Goal: Task Accomplishment & Management: Complete application form

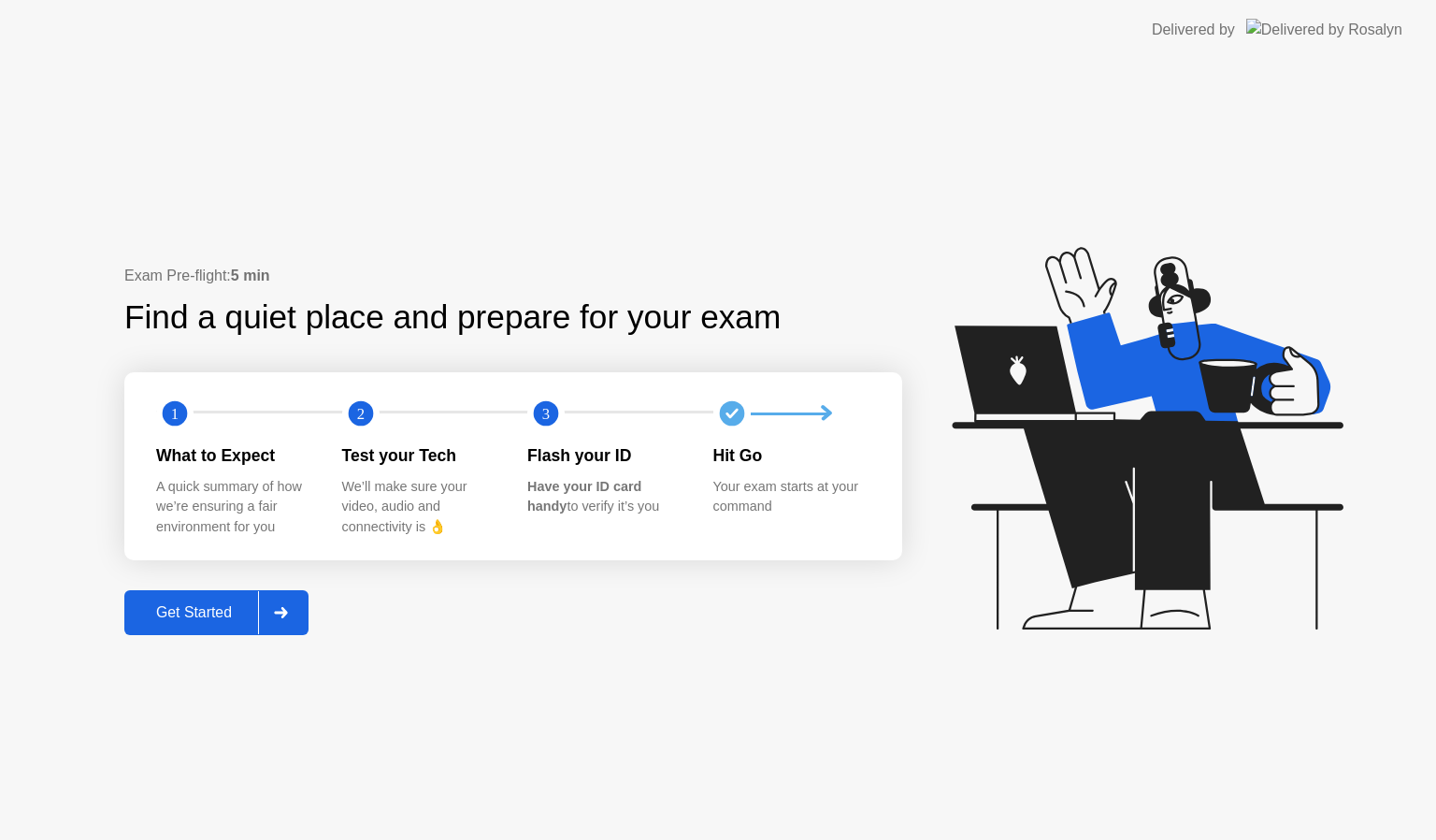
click at [228, 595] on button "Get Started" at bounding box center [215, 613] width 184 height 45
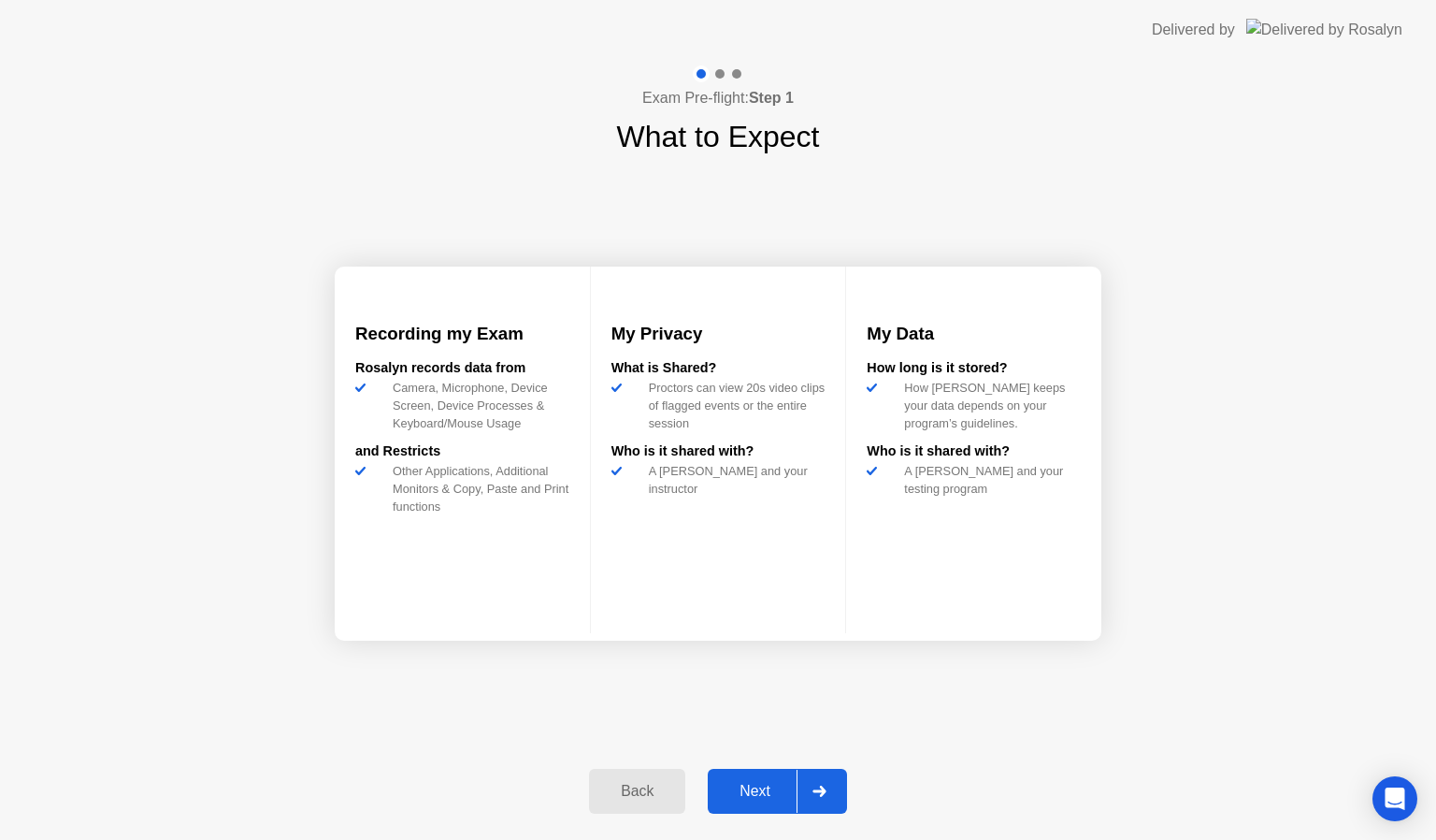
click at [762, 786] on div "Next" at bounding box center [754, 791] width 84 height 17
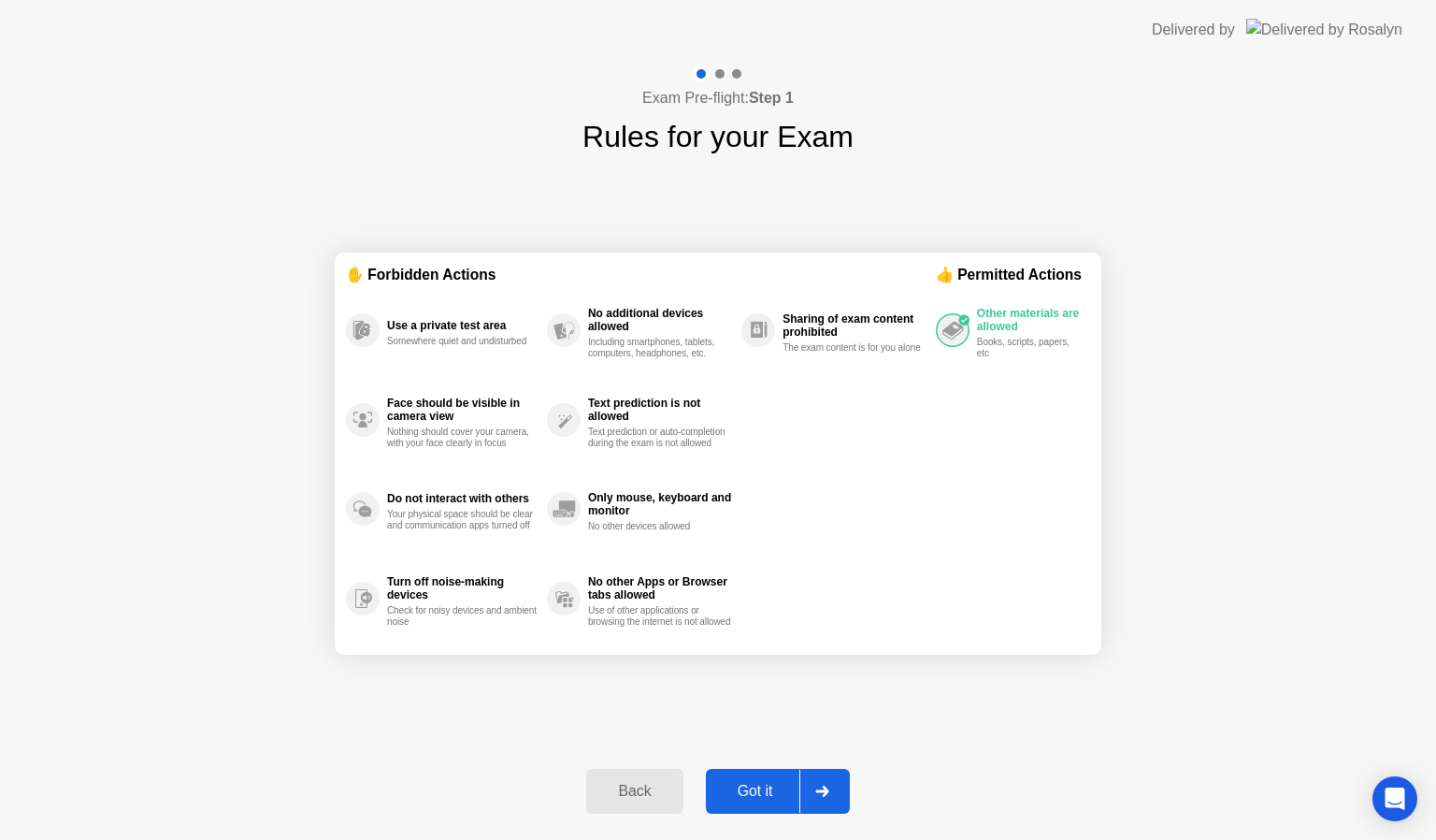
click at [762, 786] on div "Got it" at bounding box center [754, 791] width 88 height 17
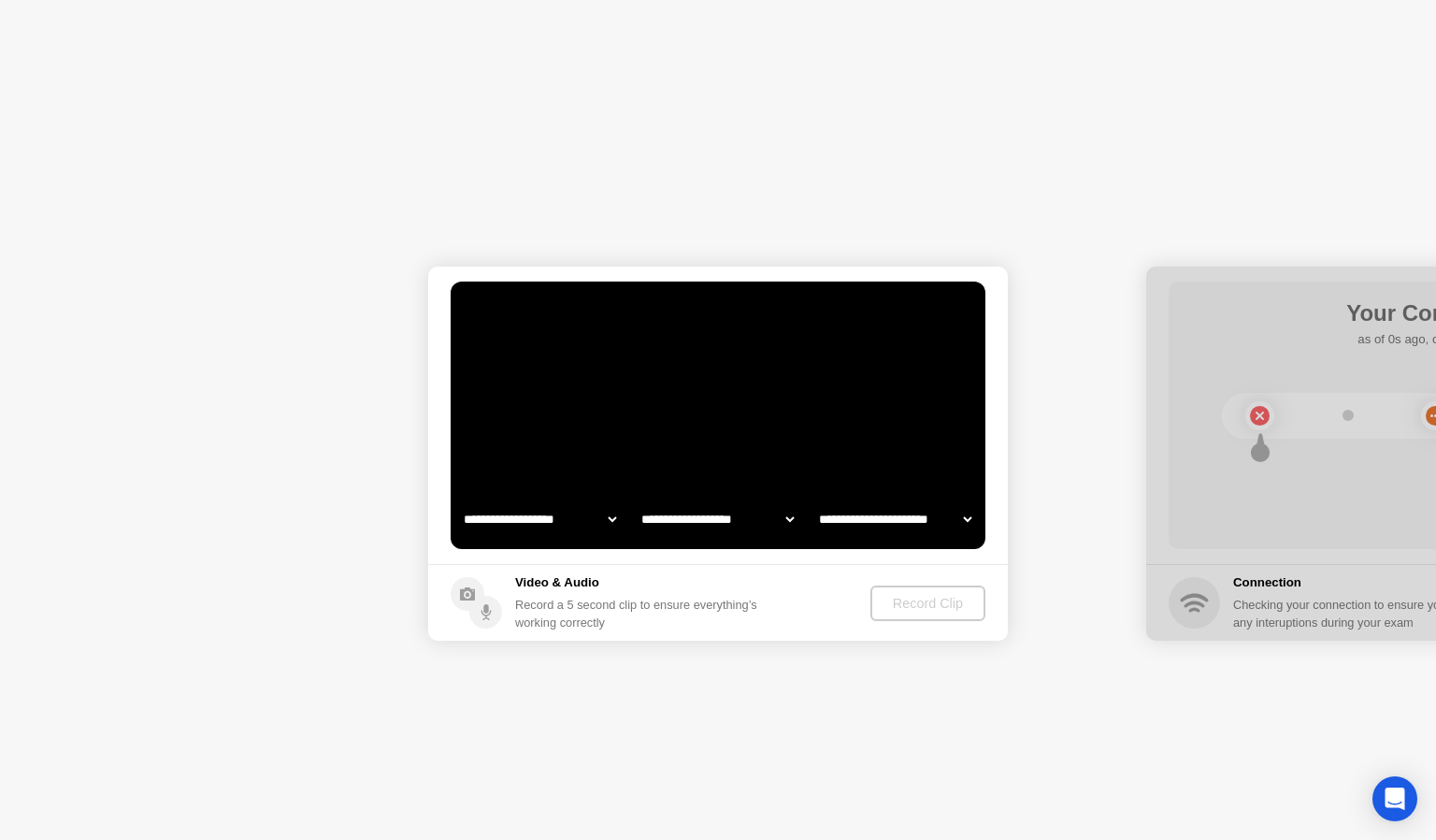
select select "**********"
select select "*******"
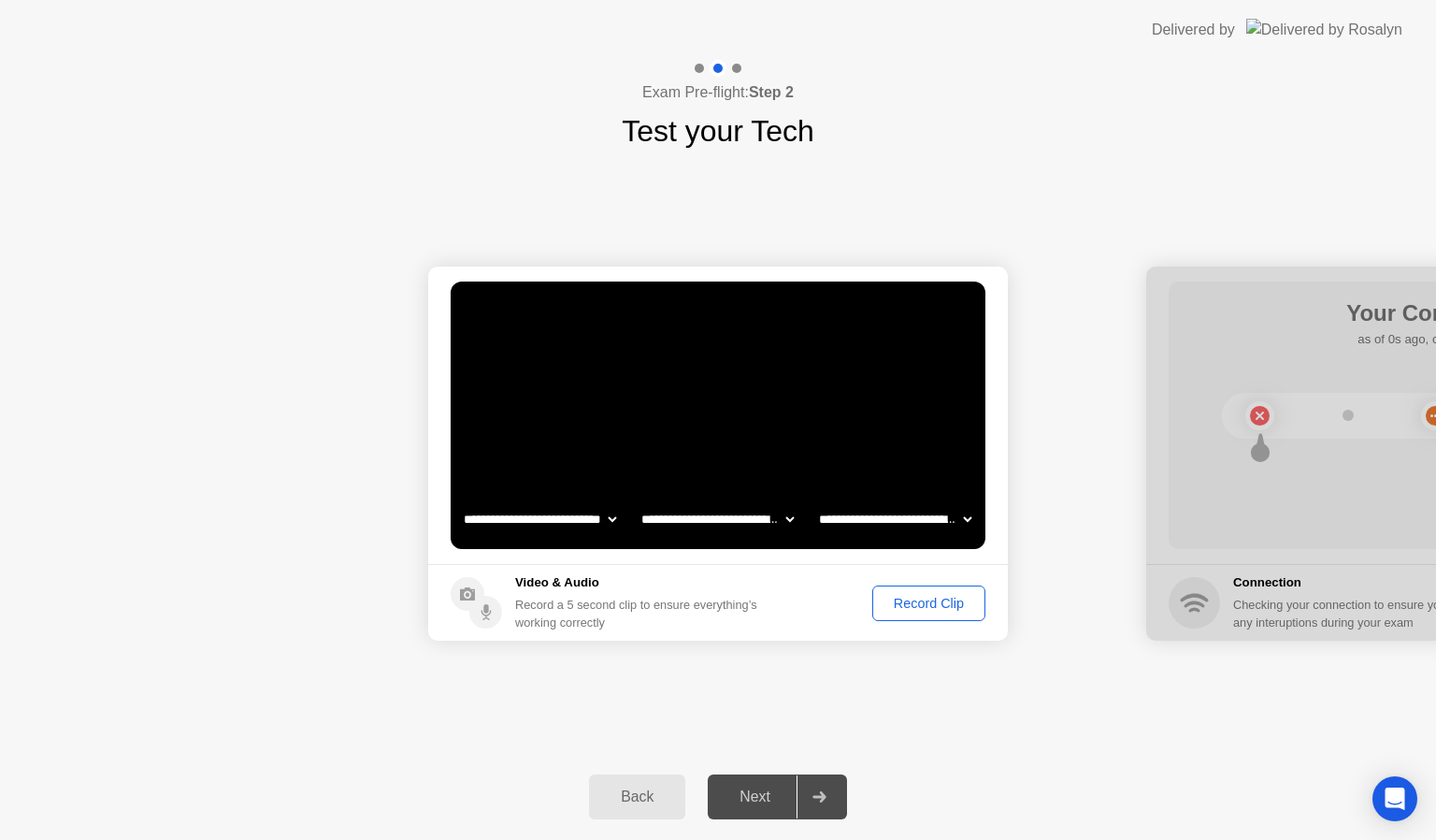
click at [927, 606] on div "Record Clip" at bounding box center [929, 603] width 100 height 15
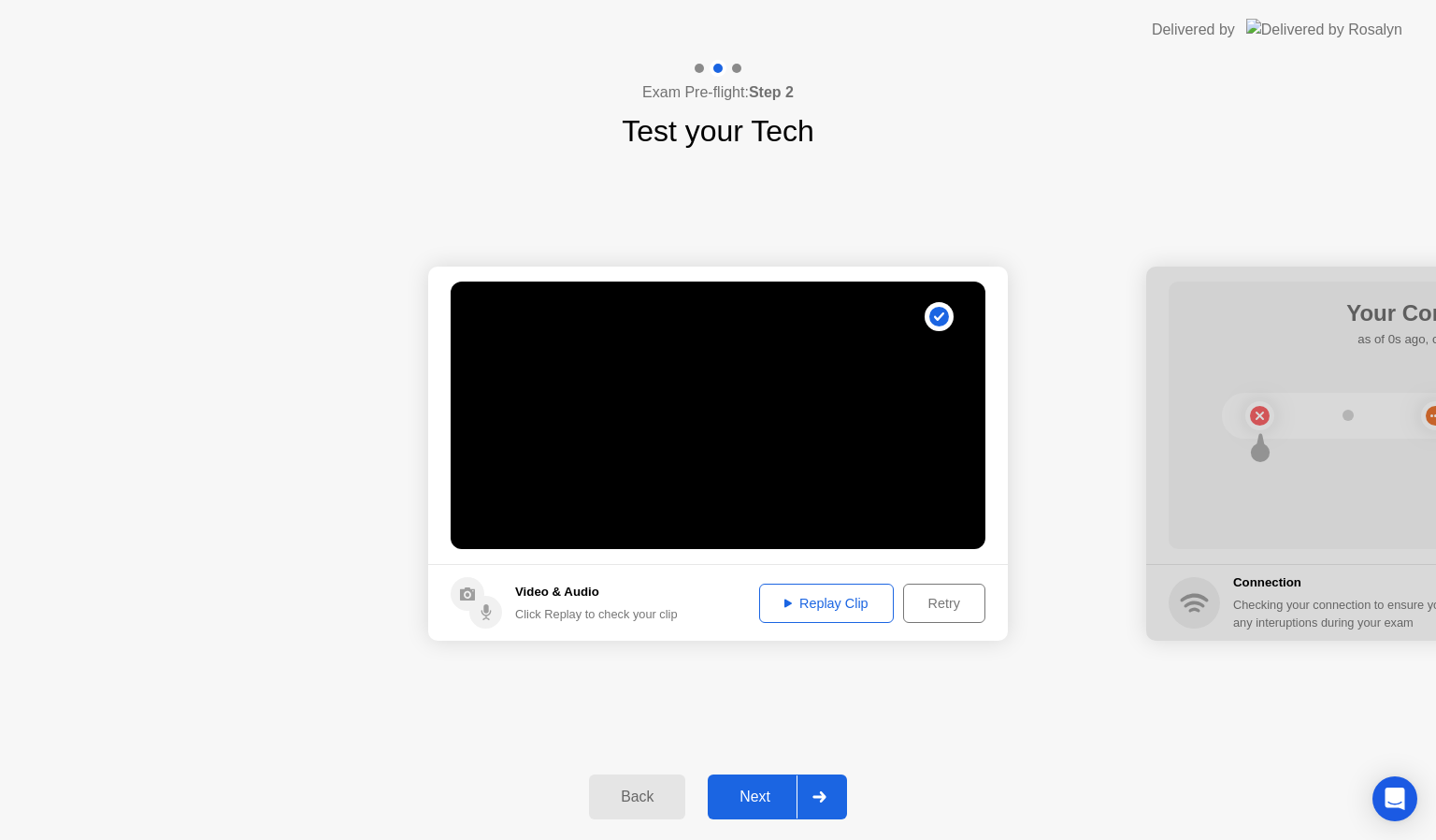
click at [761, 789] on div "Next" at bounding box center [754, 796] width 84 height 17
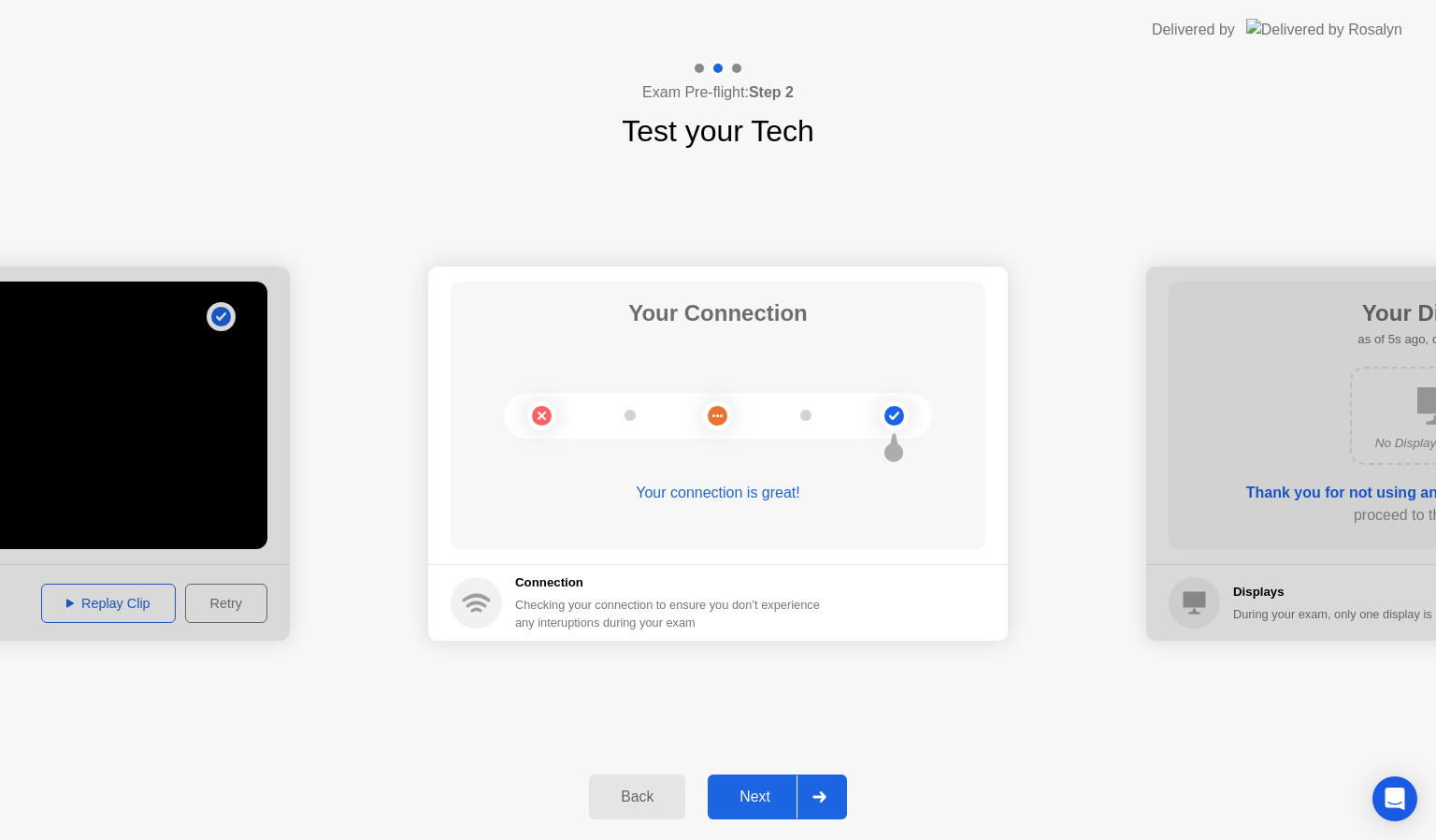
click at [745, 797] on div "Next" at bounding box center [754, 796] width 84 height 17
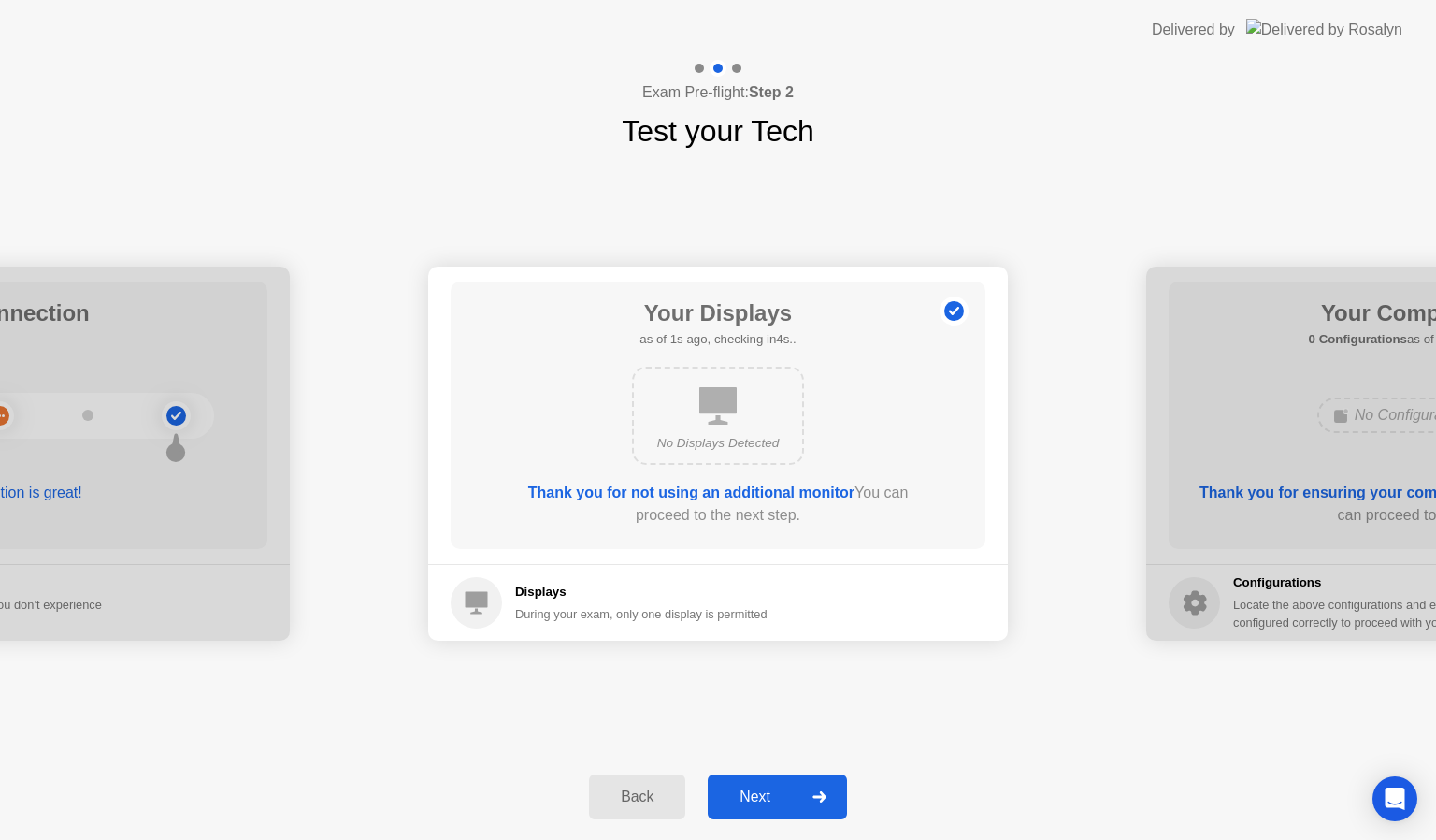
click at [745, 797] on div "Next" at bounding box center [754, 796] width 84 height 17
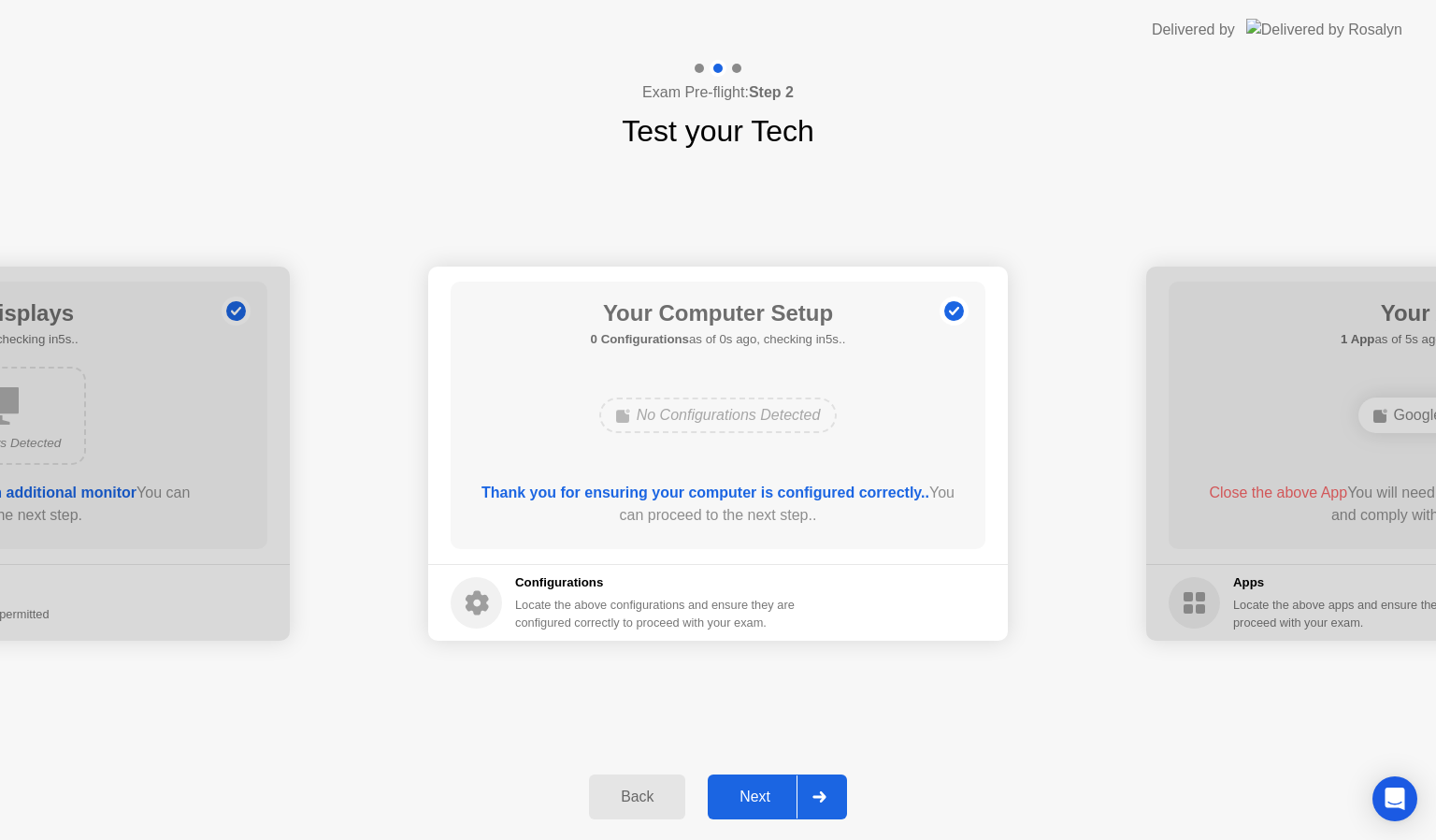
click at [745, 797] on div "Next" at bounding box center [754, 796] width 84 height 17
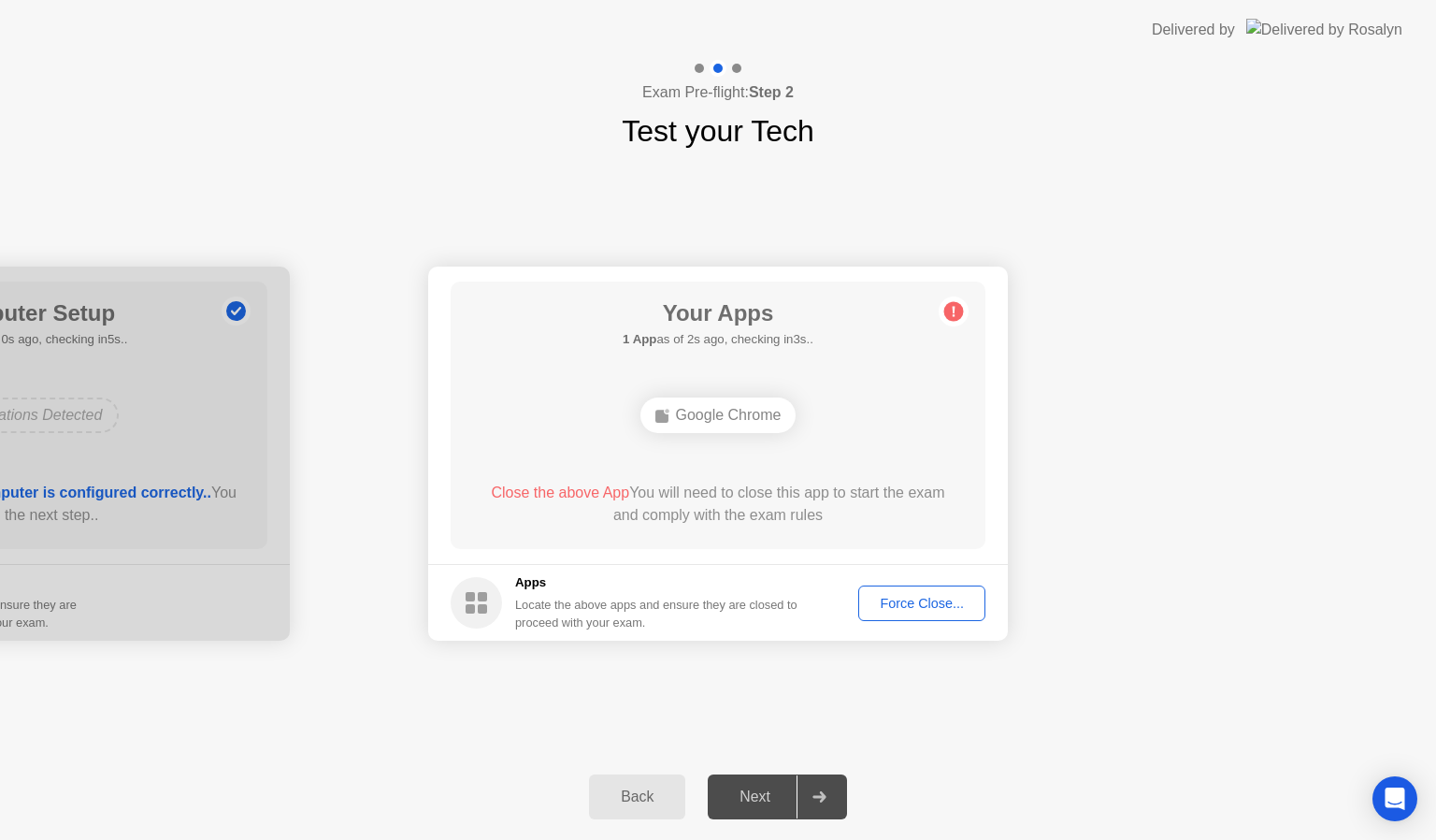
click at [900, 613] on button "Force Close..." at bounding box center [922, 603] width 127 height 35
click at [899, 600] on div "Force Close..." at bounding box center [922, 603] width 114 height 15
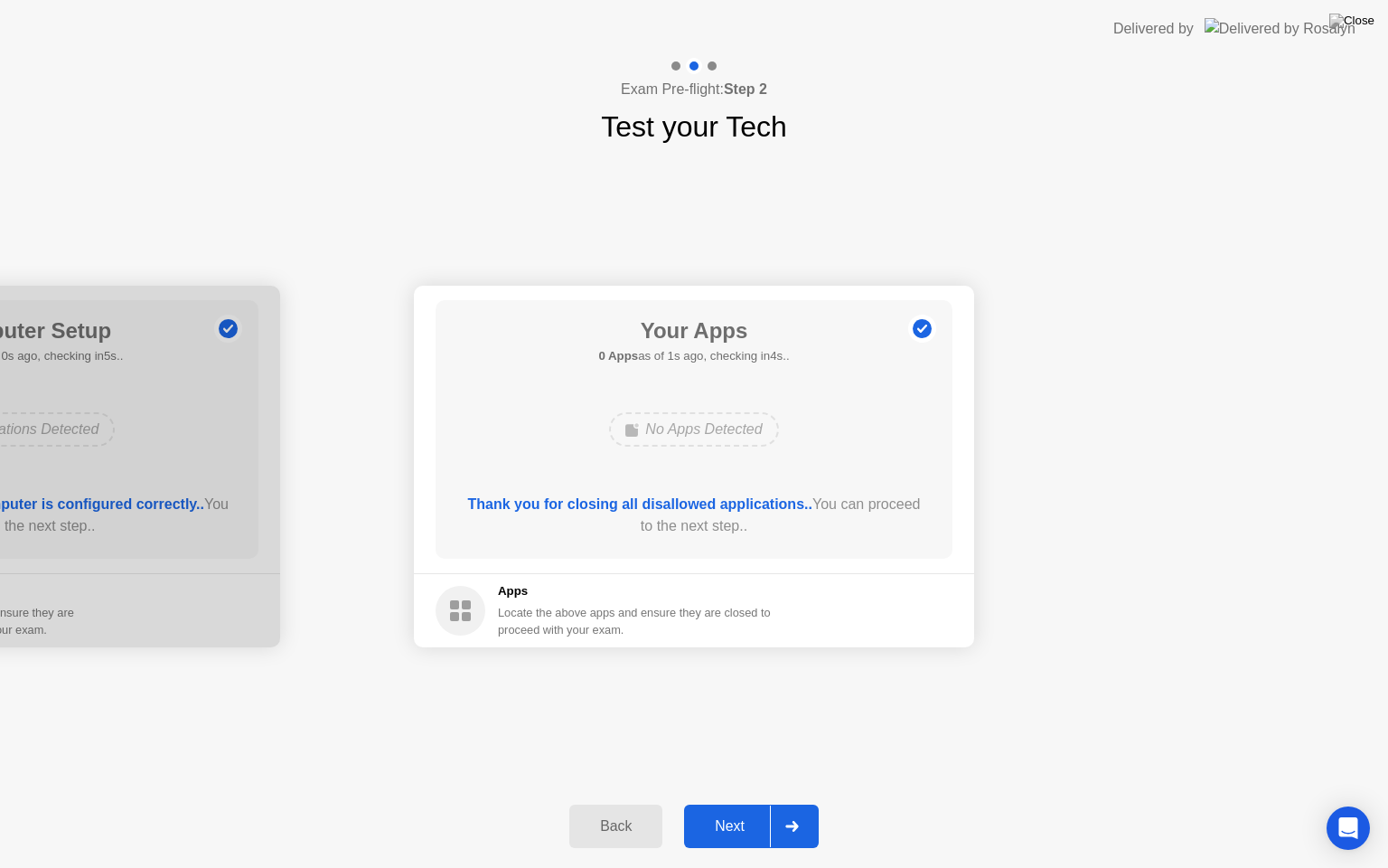
click at [742, 811] on div "Next" at bounding box center [729, 825] width 81 height 16
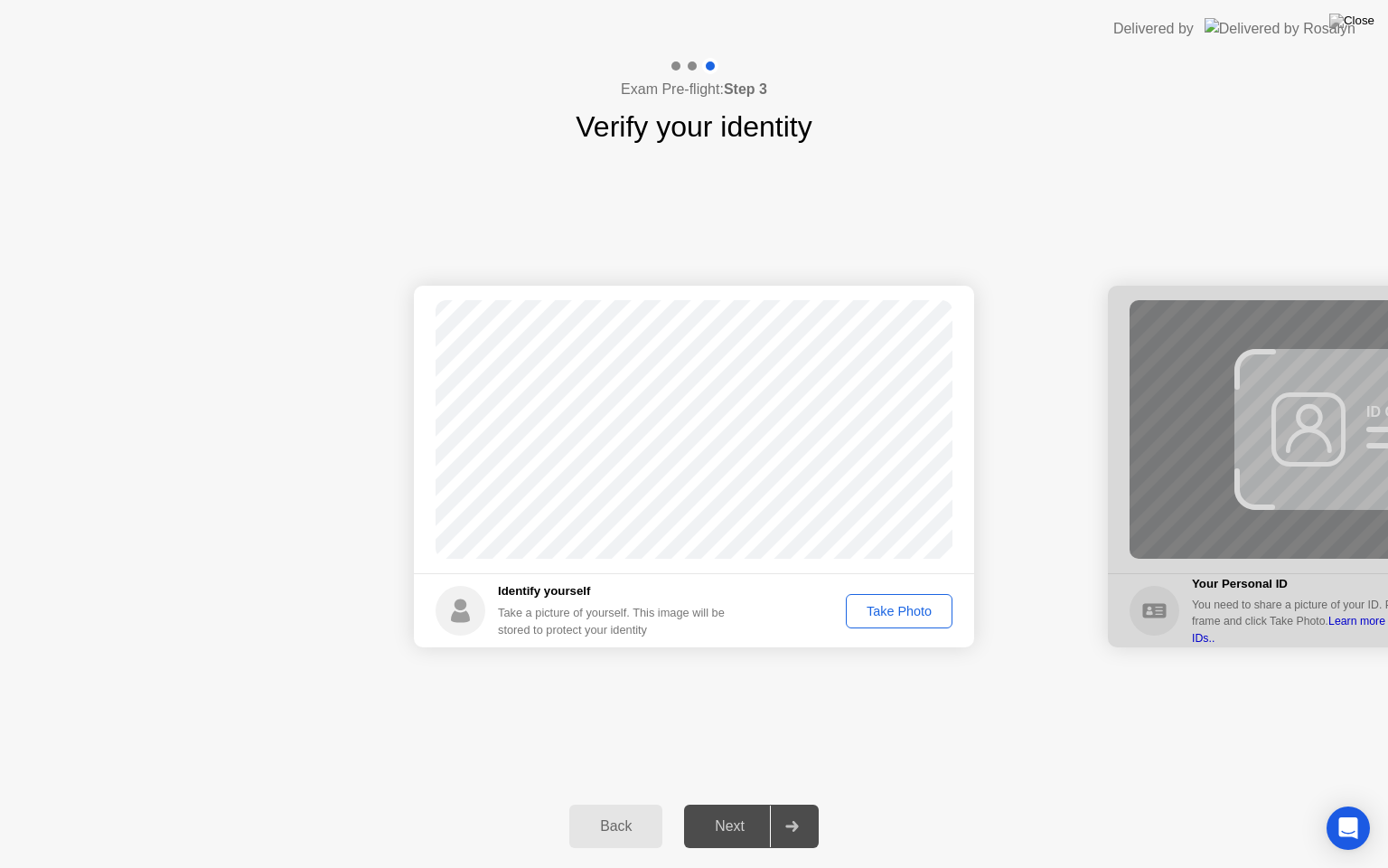
click at [900, 612] on div "Take Photo" at bounding box center [898, 610] width 94 height 14
click at [738, 811] on div "Next" at bounding box center [729, 825] width 81 height 16
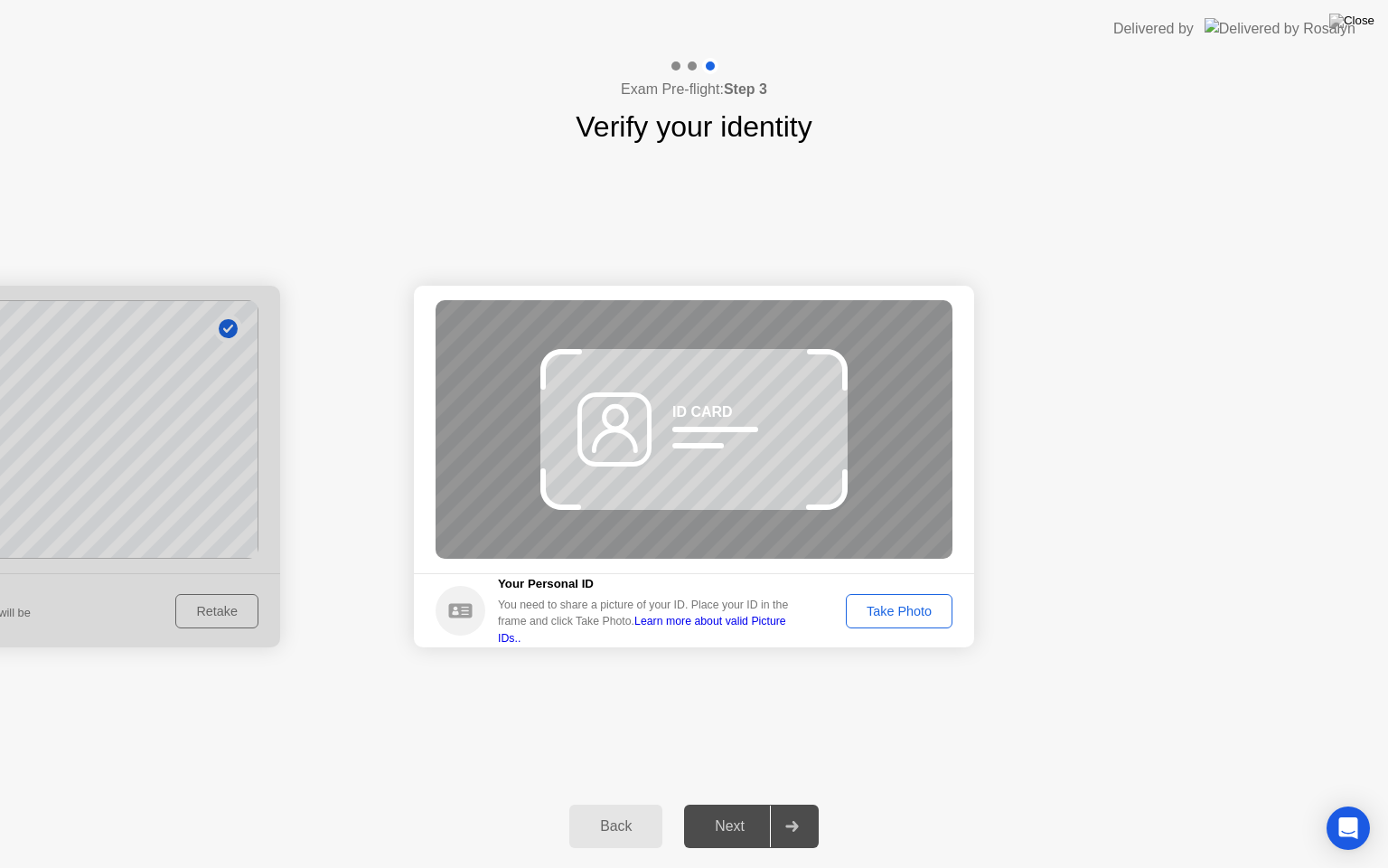
click at [900, 610] on div "Take Photo" at bounding box center [898, 610] width 94 height 14
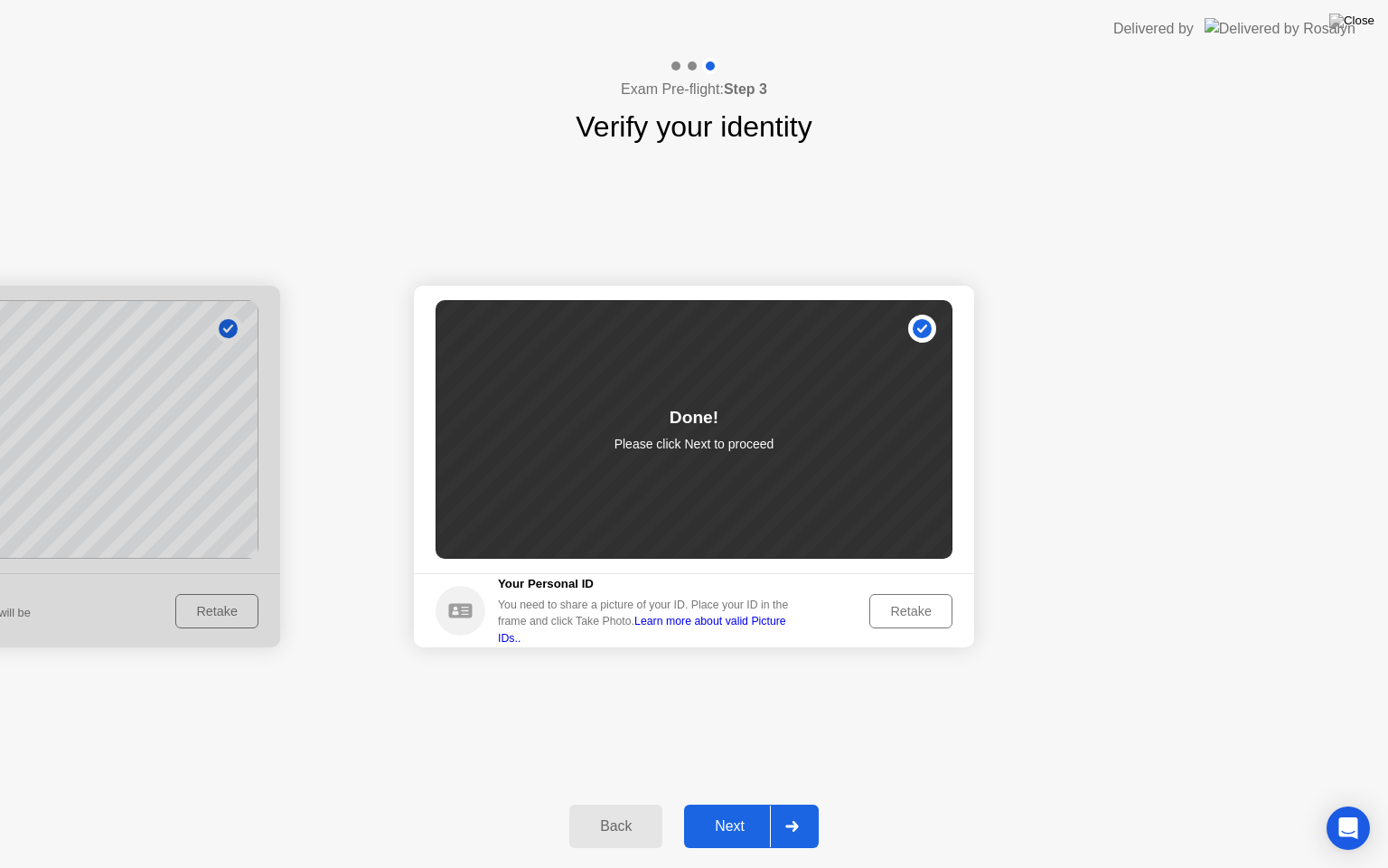
click at [731, 811] on div "Next" at bounding box center [729, 825] width 81 height 16
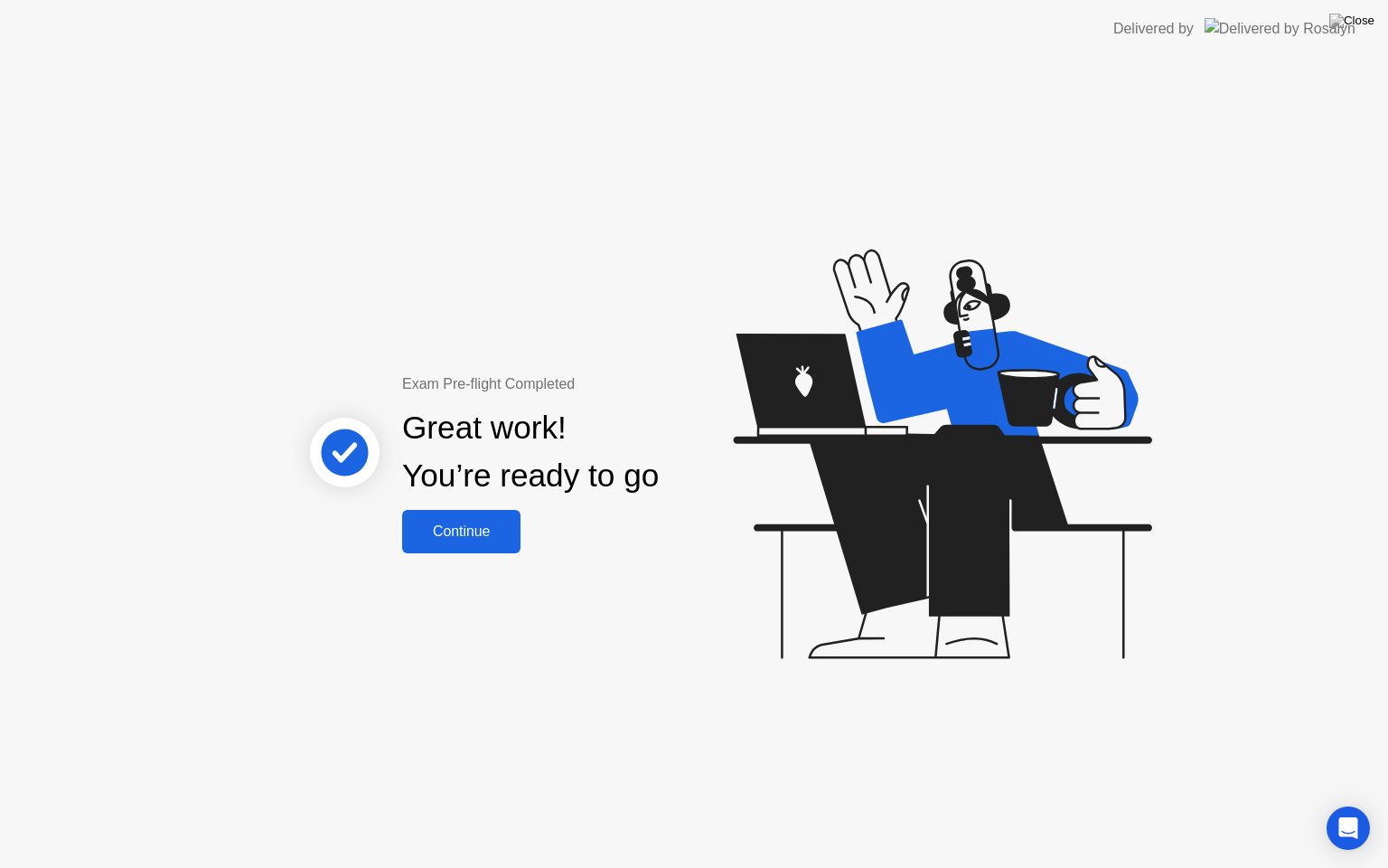
click at [449, 531] on div "Continue" at bounding box center [461, 530] width 107 height 16
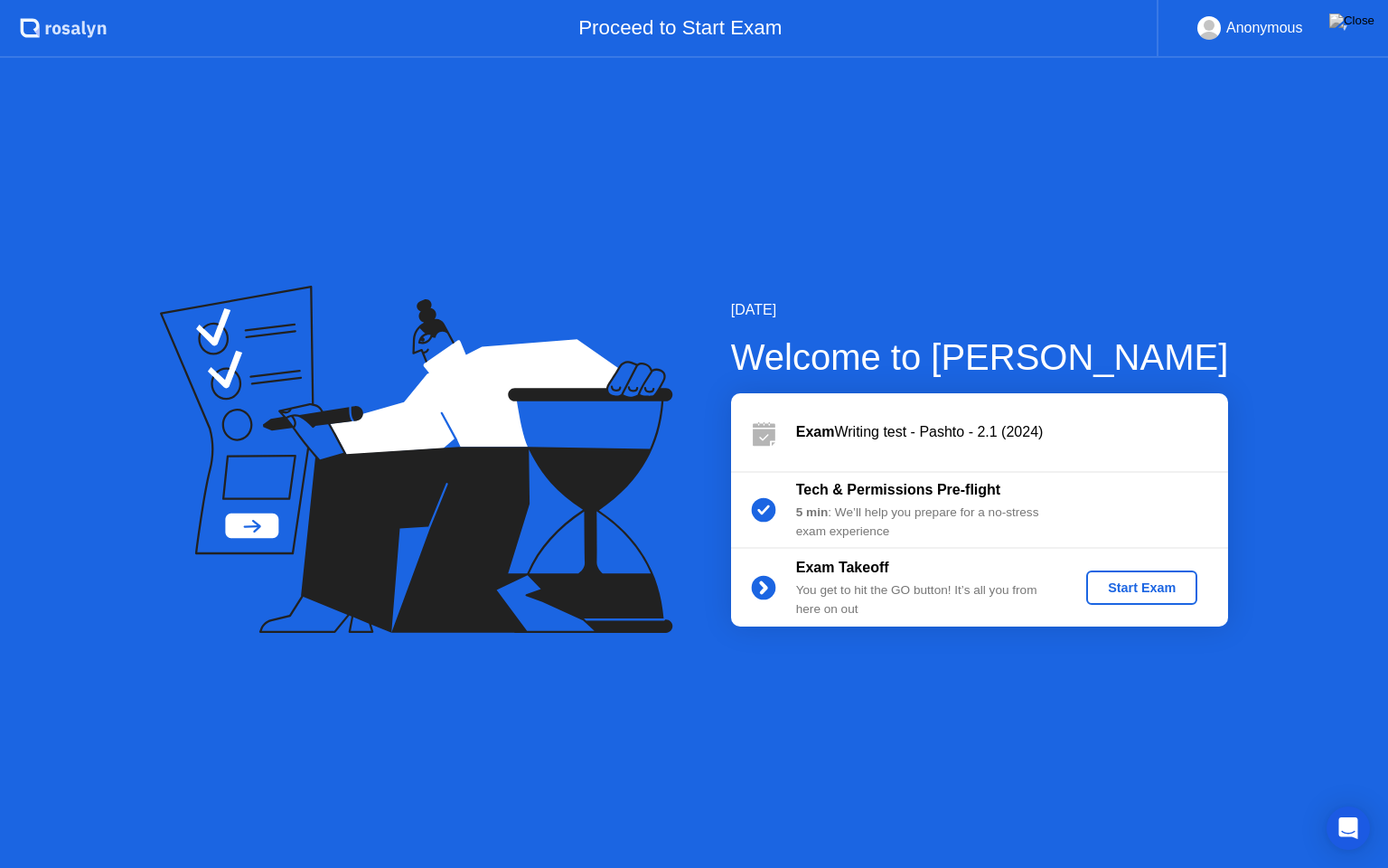
click at [1158, 583] on div "Start Exam" at bounding box center [1142, 587] width 97 height 14
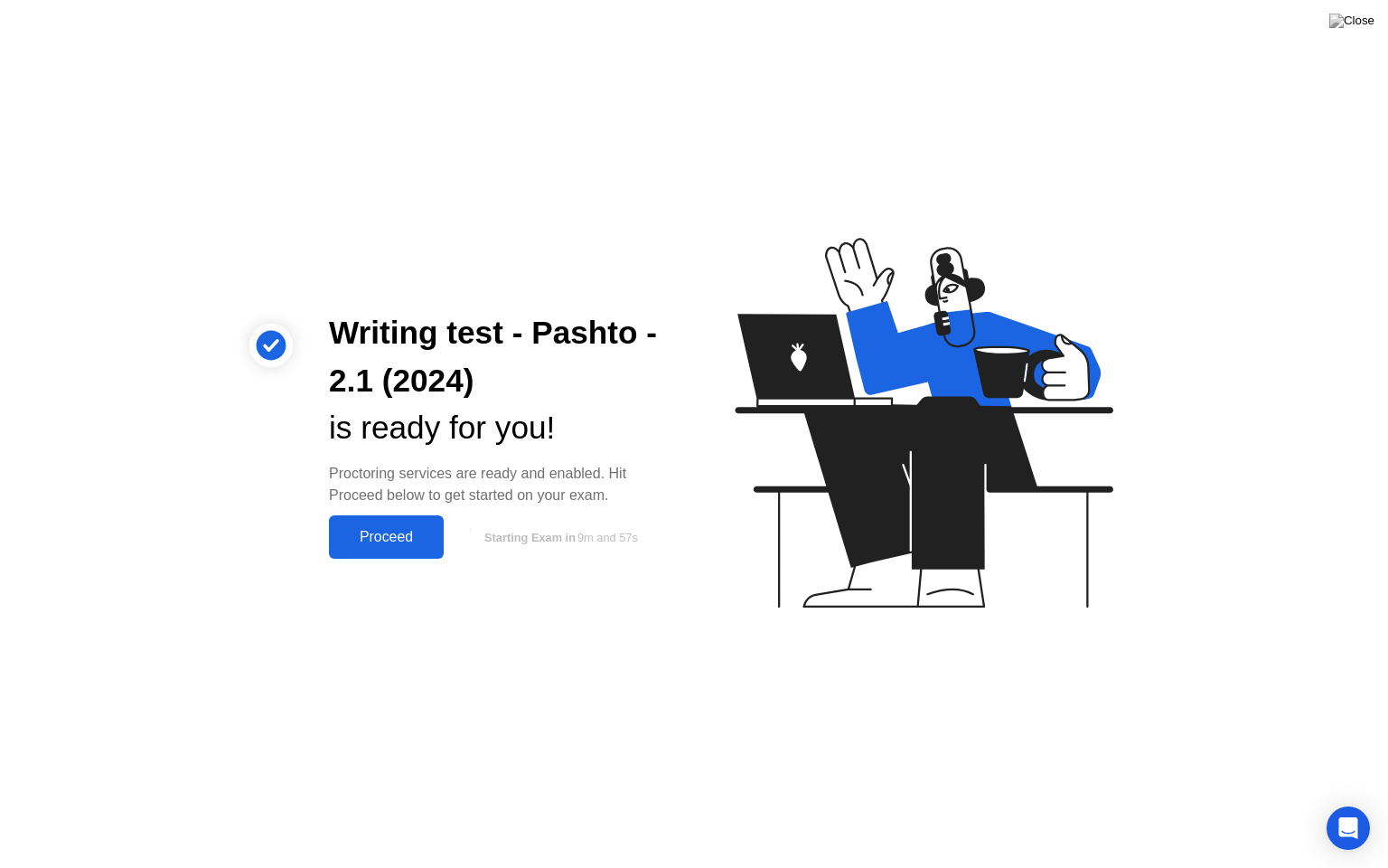
click at [396, 537] on div "Proceed" at bounding box center [386, 536] width 104 height 16
